Goal: Information Seeking & Learning: Learn about a topic

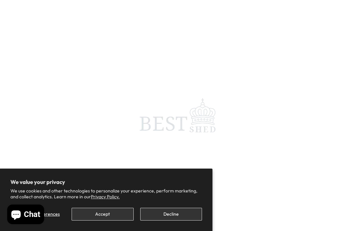
click at [109, 211] on button "Accept" at bounding box center [103, 214] width 62 height 13
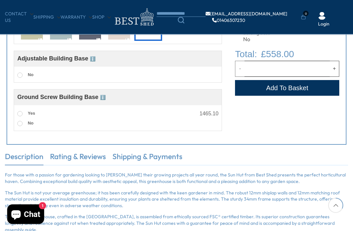
scroll to position [323, 0]
click at [92, 60] on span "ℹ️" at bounding box center [93, 58] width 6 height 5
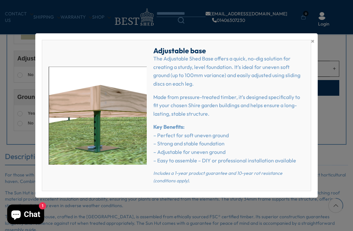
click at [313, 46] on span "×" at bounding box center [313, 41] width 4 height 9
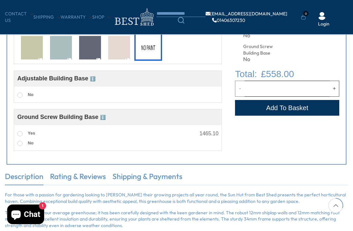
scroll to position [302, 0]
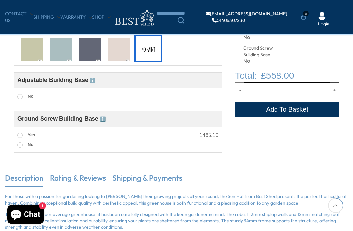
click at [21, 95] on span at bounding box center [19, 96] width 5 height 5
click at [37, 101] on div "No" at bounding box center [117, 96] width 201 height 10
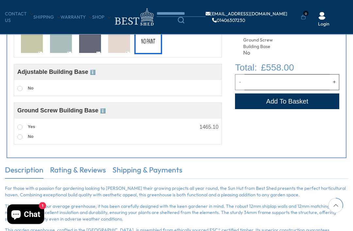
scroll to position [310, 0]
click at [100, 113] on span "ℹ️" at bounding box center [103, 110] width 6 height 5
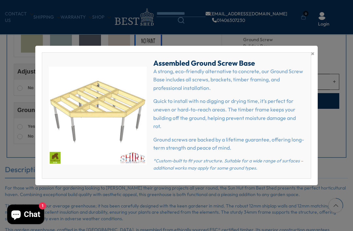
click at [314, 58] on span "×" at bounding box center [313, 53] width 4 height 9
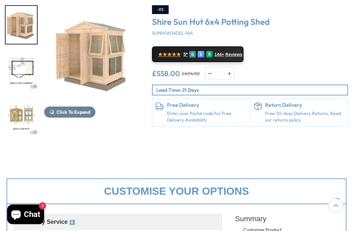
scroll to position [87, 0]
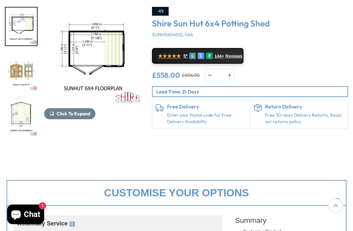
click at [27, 77] on img "3 / 12" at bounding box center [21, 72] width 31 height 38
click at [27, 190] on img "6 / 12" at bounding box center [21, 209] width 31 height 38
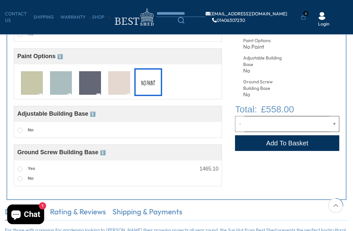
scroll to position [268, 0]
click at [61, 82] on img at bounding box center [61, 84] width 22 height 24
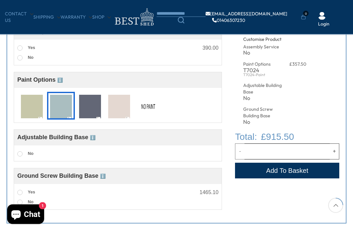
click at [60, 80] on span "ℹ️" at bounding box center [60, 80] width 6 height 5
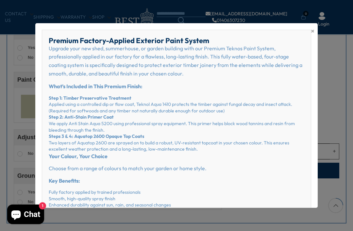
click at [315, 30] on div "× Premium Factory-Applied Exterior Paint System Upgrade your new shed, summerho…" at bounding box center [176, 115] width 282 height 185
click at [313, 33] on span "×" at bounding box center [313, 30] width 4 height 9
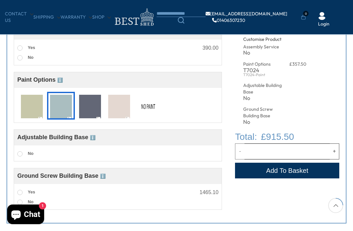
click at [92, 105] on img at bounding box center [90, 107] width 22 height 24
